Goal: Information Seeking & Learning: Learn about a topic

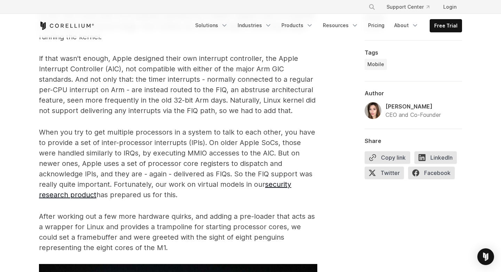
scroll to position [973, 0]
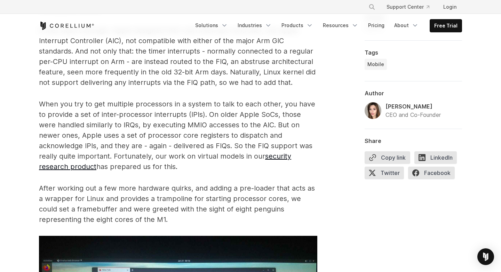
click at [245, 193] on p "After working out a few more hardware quirks, and adding a pre-loader that acts…" at bounding box center [178, 204] width 278 height 42
click at [195, 199] on p "After working out a few more hardware quirks, and adding a pre-loader that acts…" at bounding box center [178, 204] width 278 height 42
click at [184, 195] on p "After working out a few more hardware quirks, and adding a pre-loader that acts…" at bounding box center [178, 204] width 278 height 42
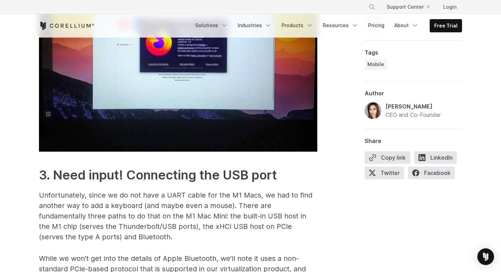
scroll to position [1273, 0]
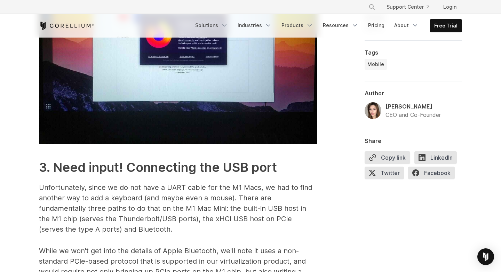
click at [184, 211] on p "Unfortunately, since we do not have a UART cable for the M1 Macs, we had to fin…" at bounding box center [178, 208] width 278 height 52
click at [189, 209] on p "Unfortunately, since we do not have a UART cable for the M1 Macs, we had to fin…" at bounding box center [178, 208] width 278 height 52
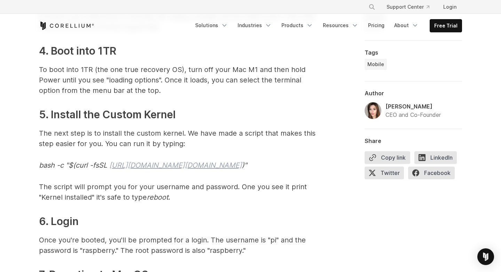
scroll to position [2134, 0]
drag, startPoint x: 110, startPoint y: 164, endPoint x: 266, endPoint y: 164, distance: 155.4
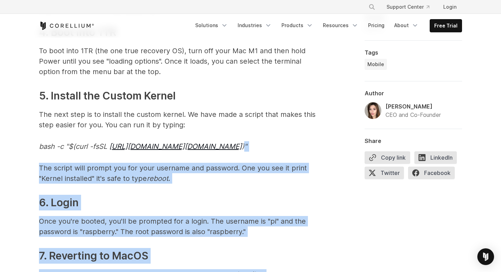
scroll to position [2163, 0]
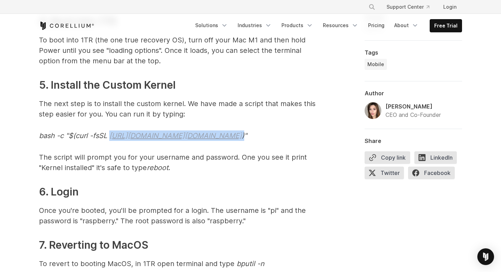
drag, startPoint x: 270, startPoint y: 164, endPoint x: 109, endPoint y: 136, distance: 163.7
click at [109, 136] on em "bash -c "$(curl -fsSL [URL][DOMAIN_NAME][DOMAIN_NAME] )"" at bounding box center [143, 135] width 208 height 8
copy em "[URL][DOMAIN_NAME][DOMAIN_NAME] )"
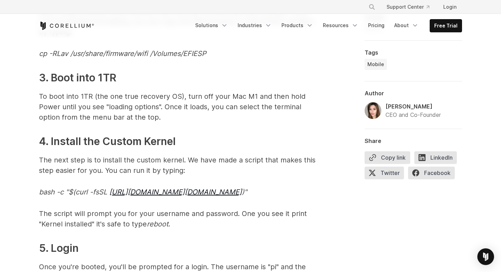
scroll to position [2758, 0]
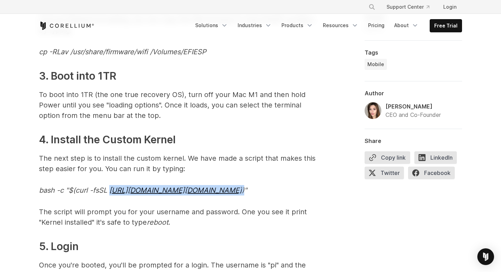
drag, startPoint x: 276, startPoint y: 189, endPoint x: 108, endPoint y: 192, distance: 167.6
click at [108, 192] on em "bash -c "$(curl -fsSL [URL][DOMAIN_NAME][DOMAIN_NAME] )"" at bounding box center [143, 190] width 208 height 8
copy em "[URL][DOMAIN_NAME][DOMAIN_NAME] )"
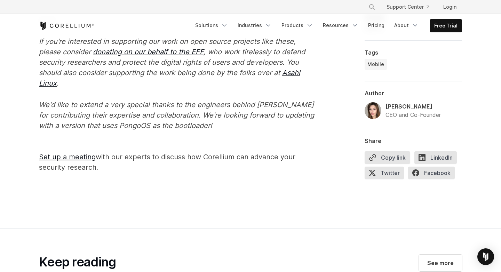
scroll to position [3052, 0]
